Goal: Obtain resource: Download file/media

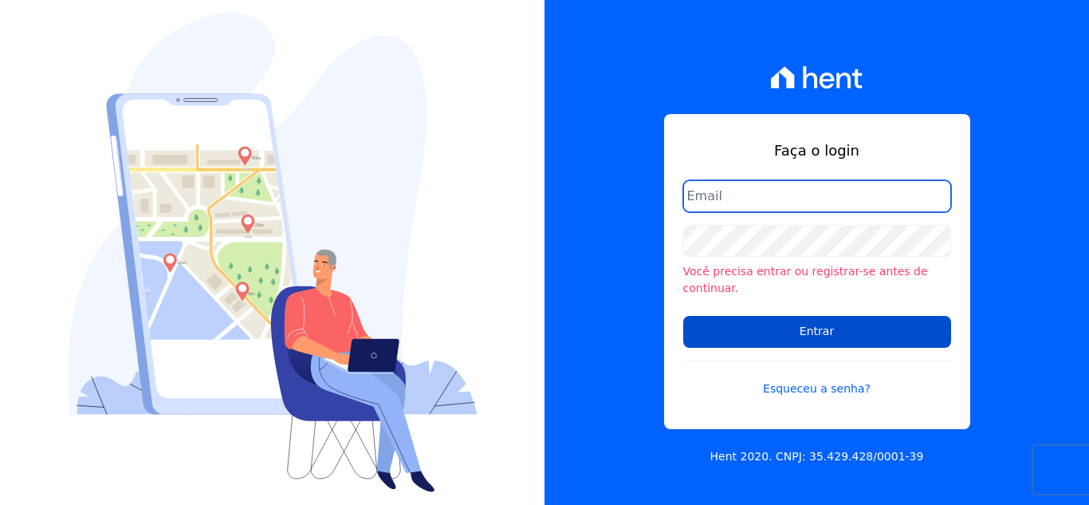
type input "hellen@3pnegociosimobiliarios.com.br"
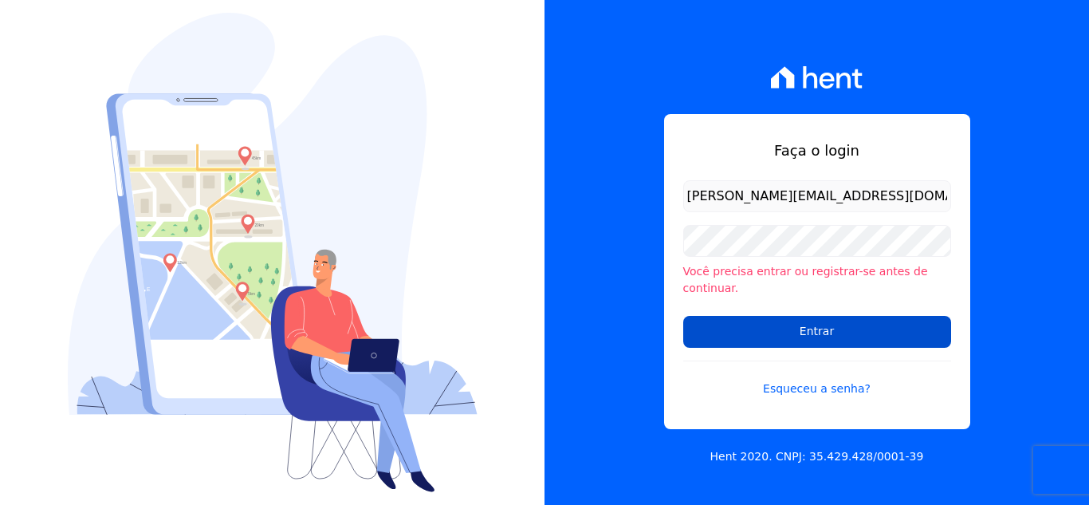
click at [849, 318] on input "Entrar" at bounding box center [817, 332] width 268 height 32
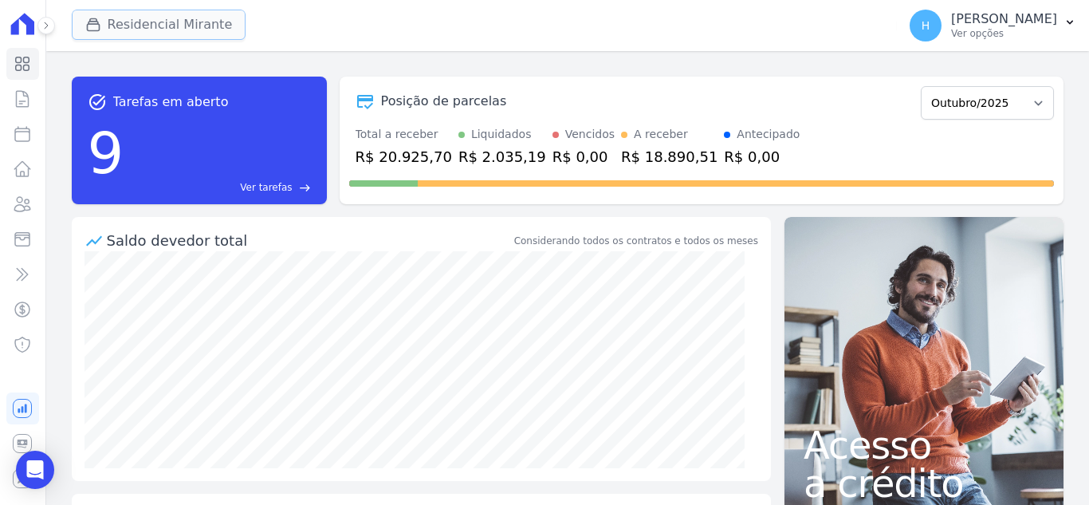
click at [109, 12] on button "Residencial Mirante" at bounding box center [159, 25] width 175 height 30
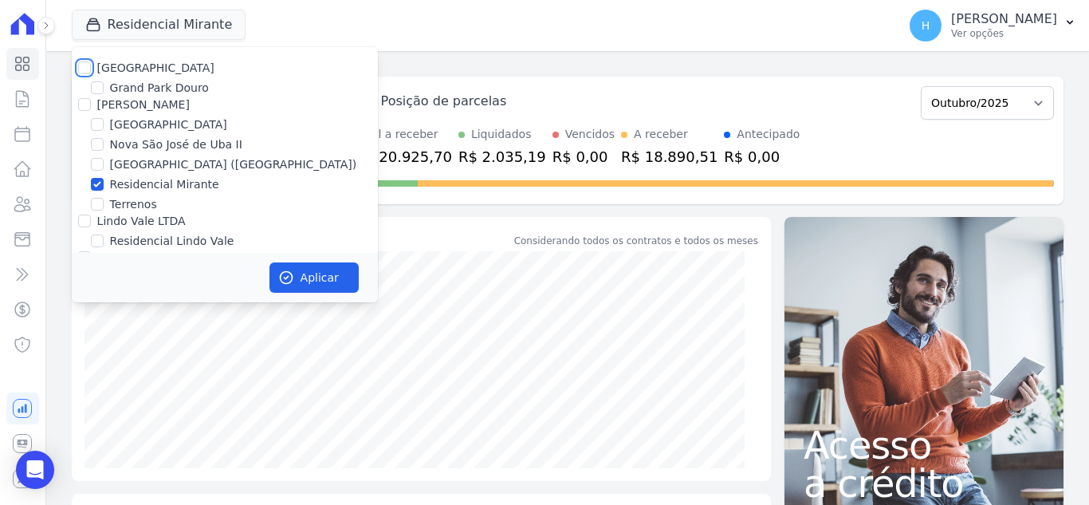
click at [86, 70] on input "[GEOGRAPHIC_DATA]" at bounding box center [84, 67] width 13 height 13
checkbox input "true"
click at [86, 98] on input "[PERSON_NAME]" at bounding box center [84, 104] width 13 height 13
checkbox input "true"
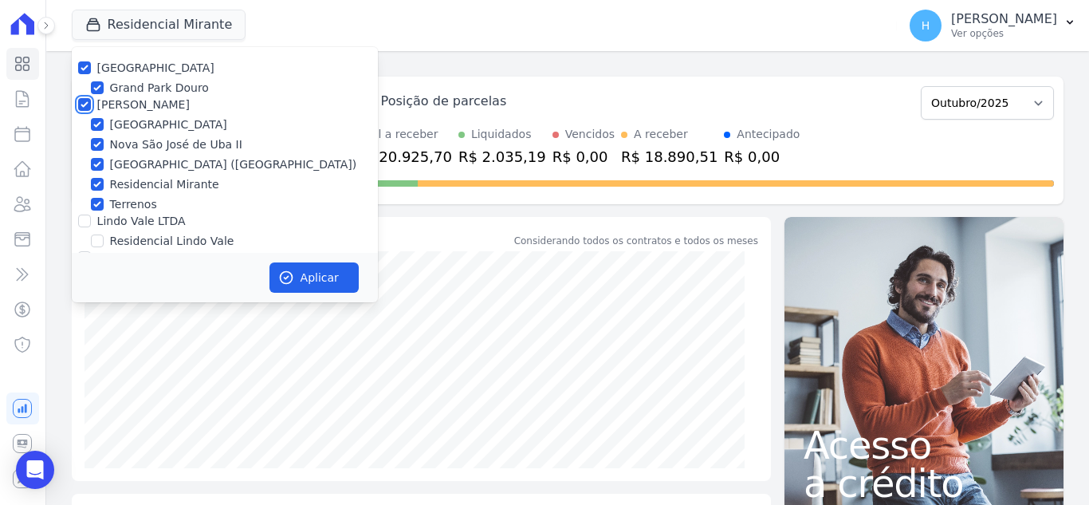
checkbox input "true"
click at [90, 219] on div "Lindo Vale LTDA" at bounding box center [225, 221] width 306 height 17
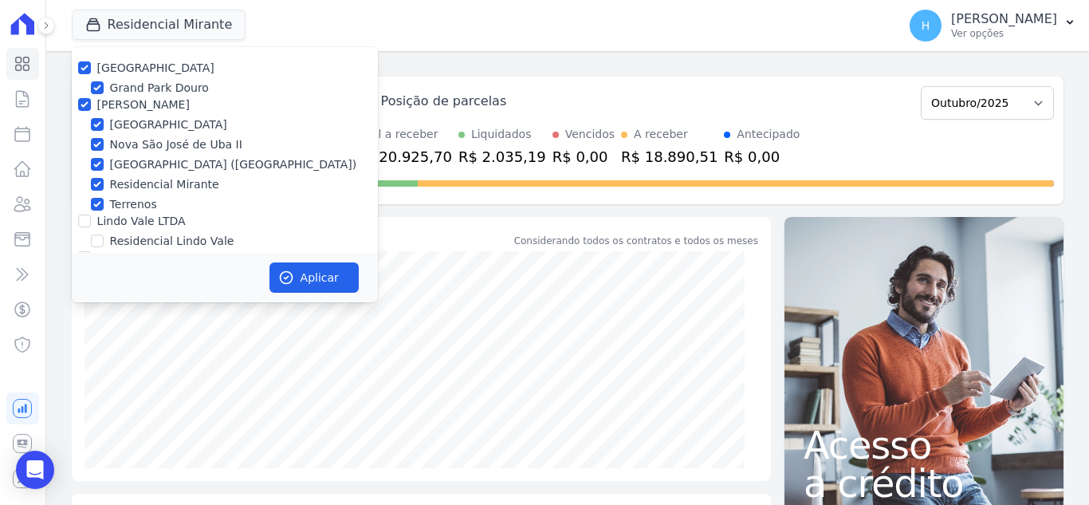
scroll to position [46, 0]
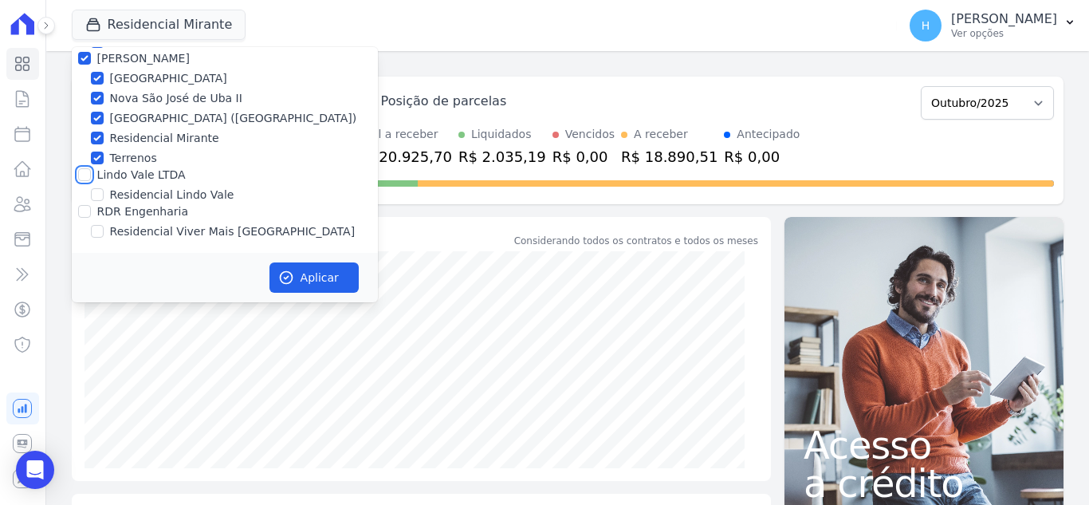
click at [82, 172] on input "Lindo Vale LTDA" at bounding box center [84, 174] width 13 height 13
checkbox input "true"
click at [84, 206] on input "RDR Engenharia" at bounding box center [84, 211] width 13 height 13
checkbox input "true"
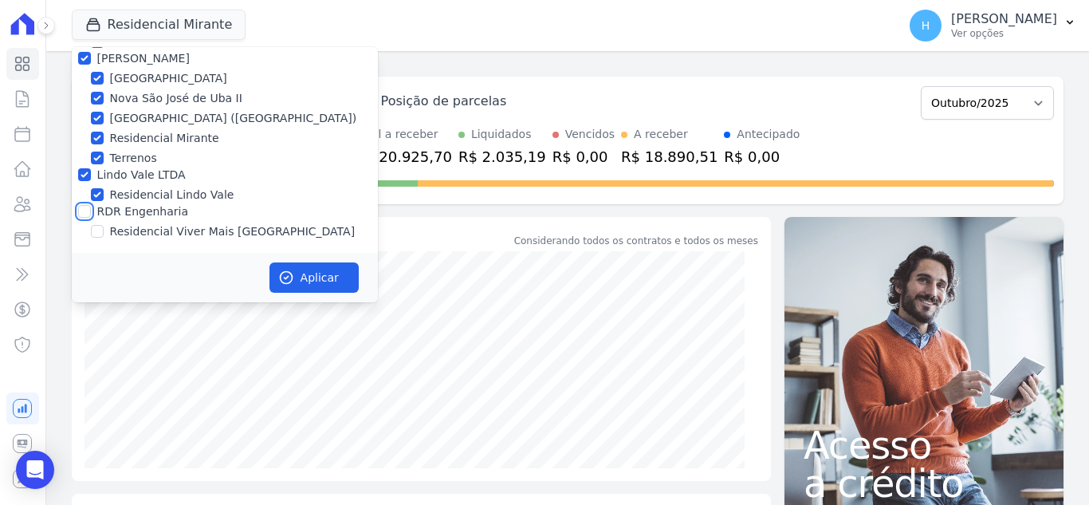
checkbox input "true"
click at [326, 276] on button "Aplicar" at bounding box center [314, 277] width 89 height 30
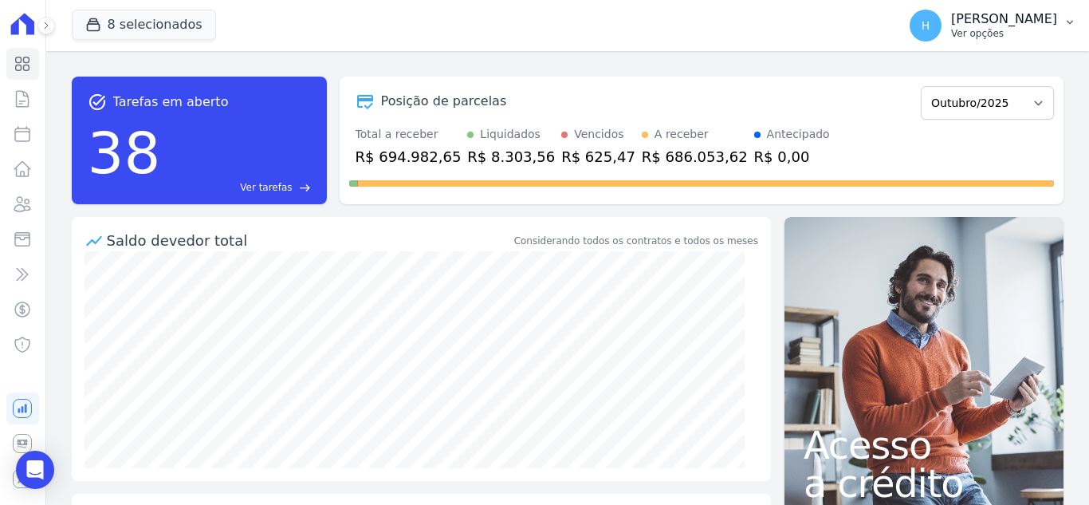
click at [1074, 22] on icon "button" at bounding box center [1070, 22] width 13 height 13
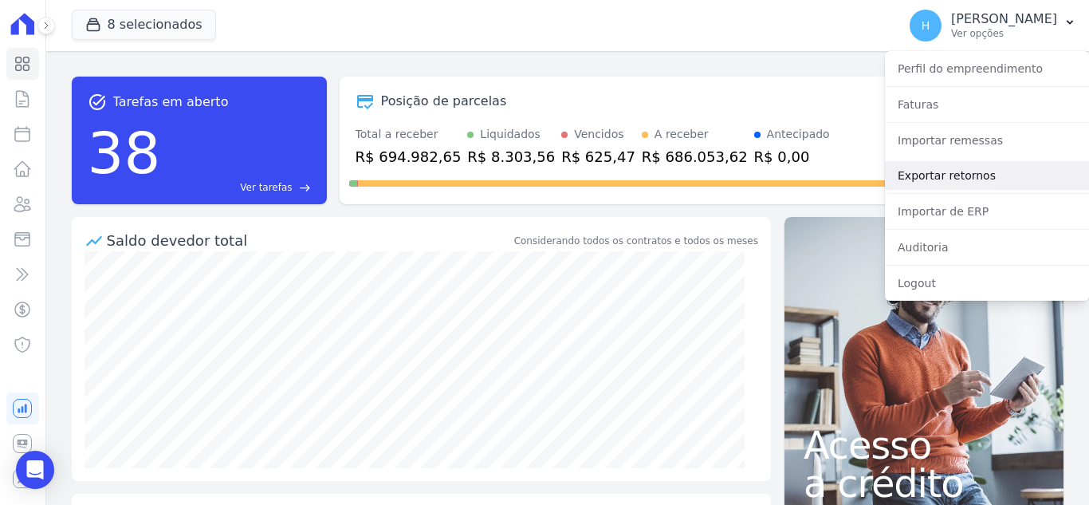
click at [995, 180] on link "Exportar retornos" at bounding box center [987, 175] width 204 height 29
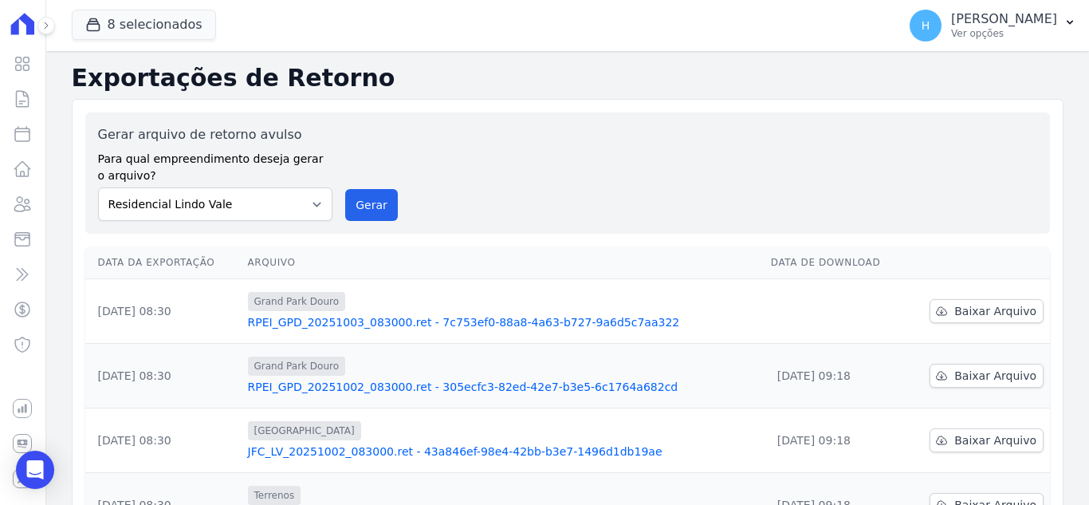
scroll to position [80, 0]
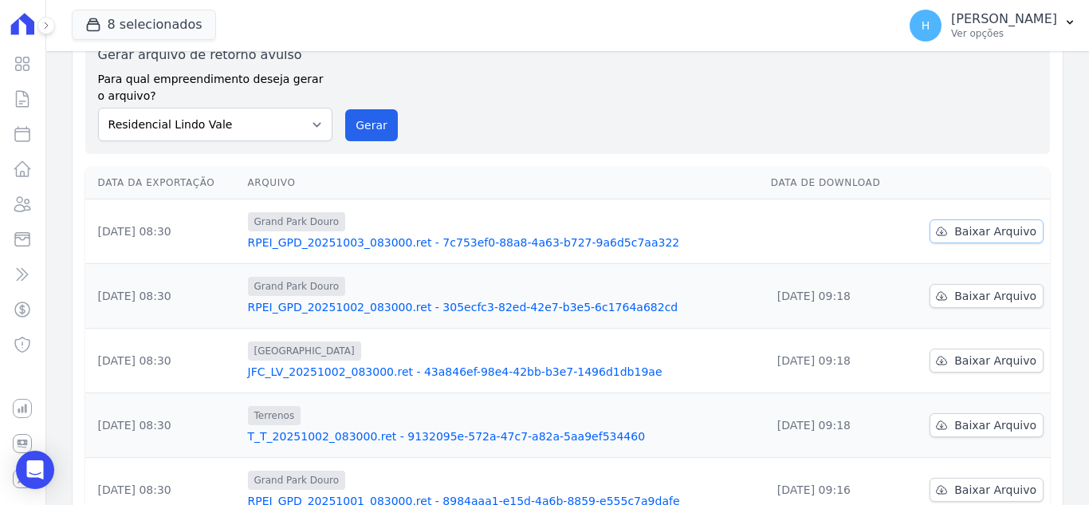
click at [979, 230] on span "Baixar Arquivo" at bounding box center [996, 231] width 82 height 16
drag, startPoint x: 486, startPoint y: 147, endPoint x: 476, endPoint y: 152, distance: 11.1
click at [486, 147] on div "Gerar arquivo de retorno avulso Para qual empreendimento deseja gerar o arquivo…" at bounding box center [567, 93] width 965 height 121
